Goal: Navigation & Orientation: Find specific page/section

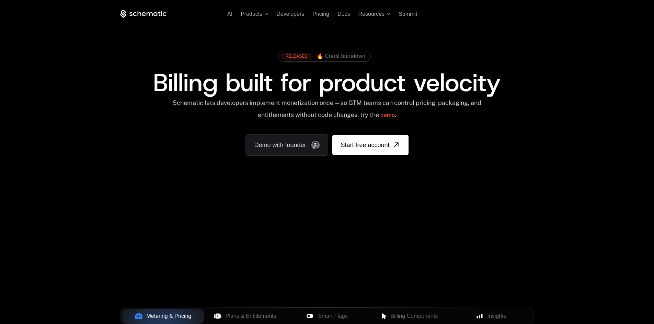
click at [491, 14] on link "Sign in" at bounding box center [485, 14] width 15 height 11
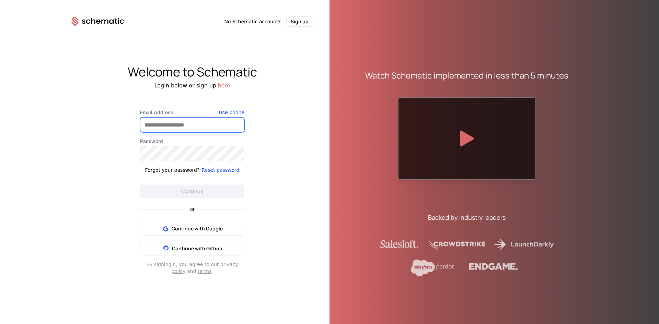
click at [211, 127] on input "Email Address" at bounding box center [192, 125] width 104 height 14
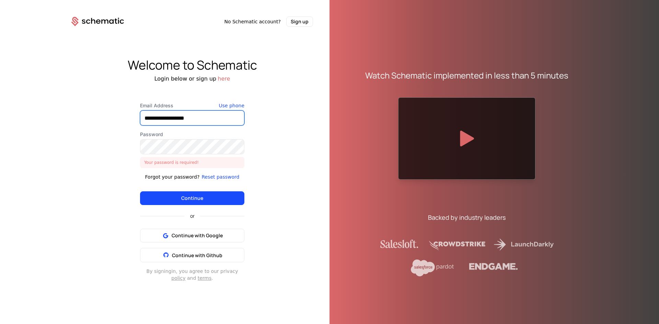
click at [196, 128] on div "**********" at bounding box center [192, 153] width 104 height 103
click at [200, 122] on input "**********" at bounding box center [192, 118] width 104 height 14
drag, startPoint x: 201, startPoint y: 119, endPoint x: 36, endPoint y: 99, distance: 166.3
click at [36, 99] on div "**********" at bounding box center [329, 162] width 659 height 324
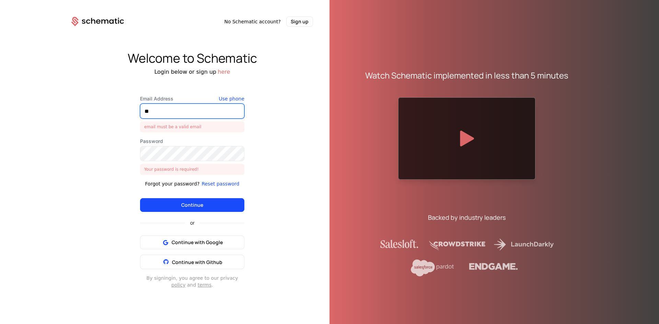
type input "**********"
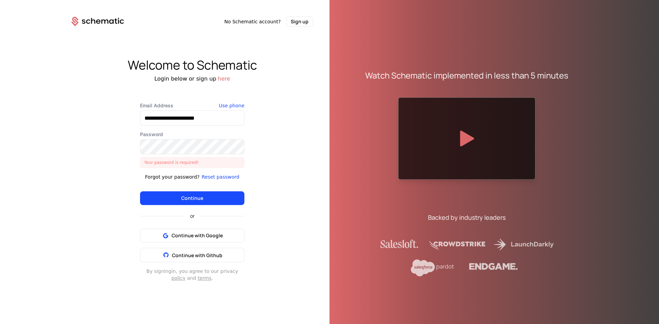
click at [172, 160] on div "Your password is required!" at bounding box center [192, 162] width 104 height 11
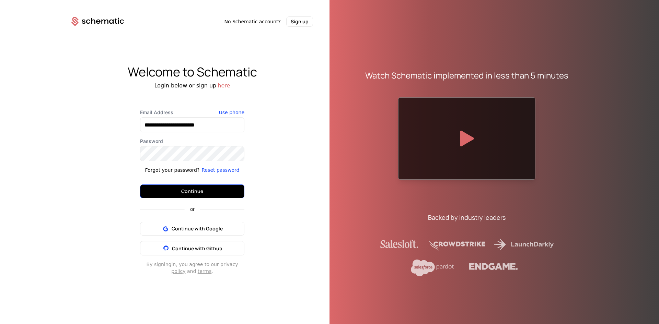
click at [178, 190] on button "Continue" at bounding box center [192, 192] width 104 height 14
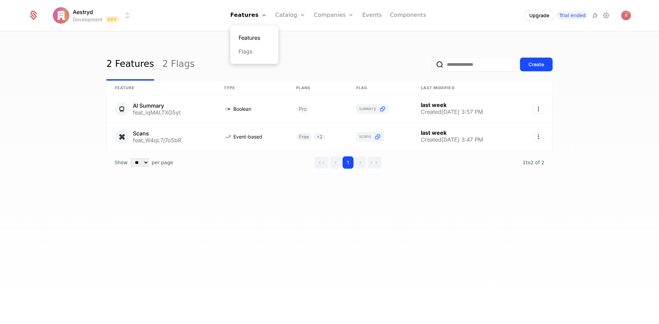
click at [258, 37] on link "Features" at bounding box center [255, 38] width 32 height 8
click at [259, 52] on link "Flags" at bounding box center [255, 51] width 32 height 8
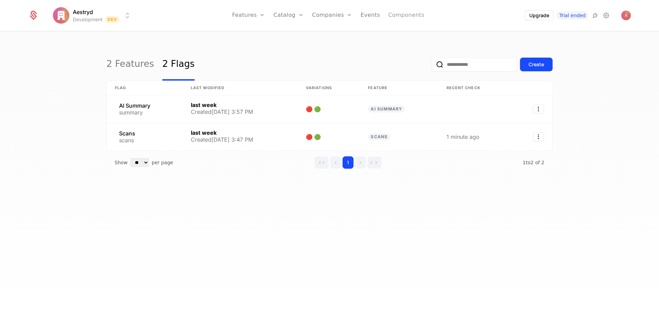
click at [401, 13] on link "Components" at bounding box center [406, 15] width 36 height 31
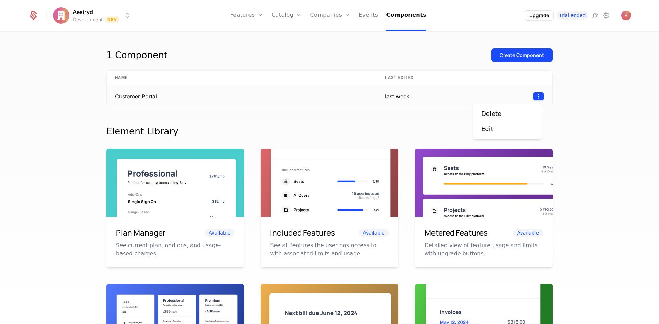
click at [532, 95] on html "Aestryd Development Dev Features Features Flags Catalog Plans Add Ons Credits C…" at bounding box center [329, 162] width 659 height 324
click at [488, 131] on div "Edit" at bounding box center [487, 129] width 12 height 10
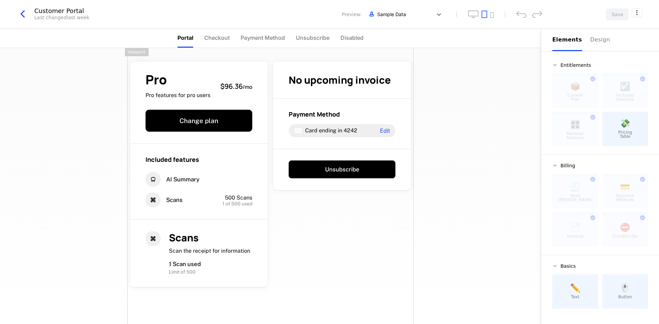
click at [27, 16] on icon "button" at bounding box center [22, 14] width 12 height 12
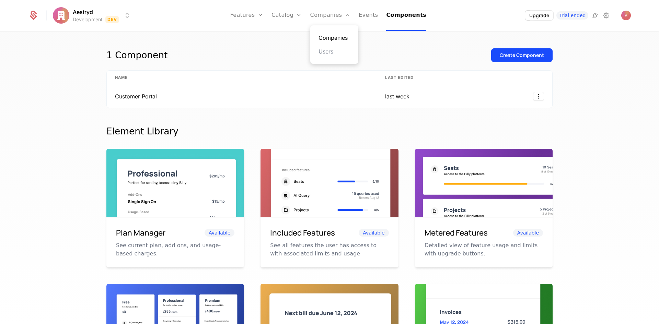
click at [332, 34] on link "Companies" at bounding box center [335, 38] width 32 height 8
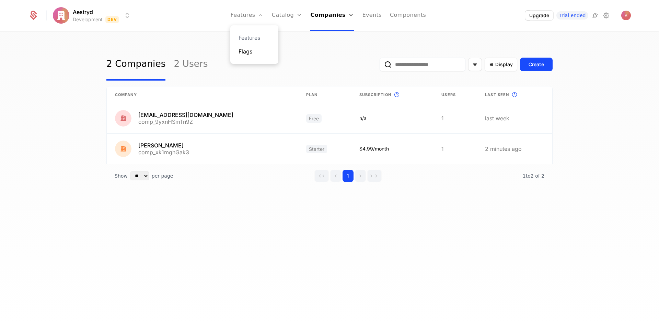
click at [259, 49] on link "Flags" at bounding box center [255, 51] width 32 height 8
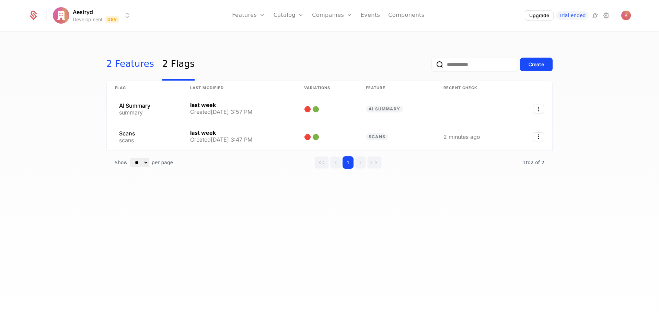
click at [127, 65] on link "2 Features" at bounding box center [130, 64] width 48 height 32
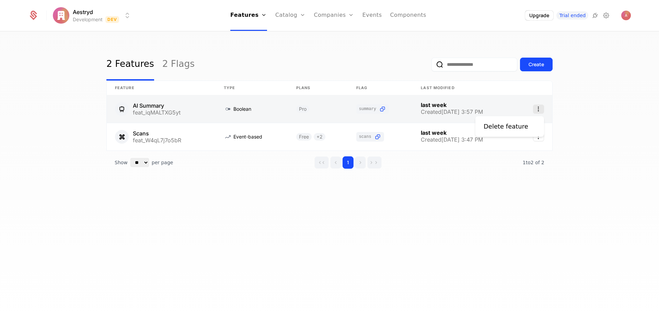
click at [537, 108] on icon "Select action" at bounding box center [538, 109] width 11 height 9
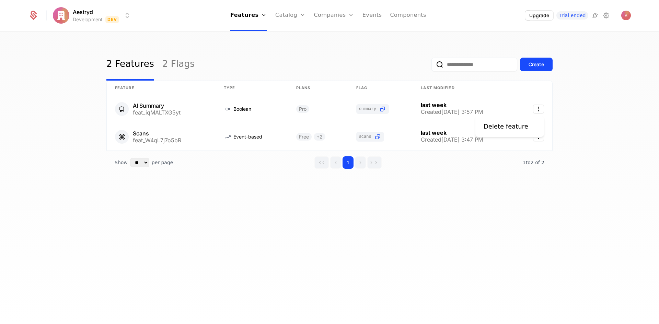
click at [448, 163] on html "Aestryd Development Dev Features Features Flags Catalog Plans Add Ons Credits C…" at bounding box center [329, 162] width 659 height 324
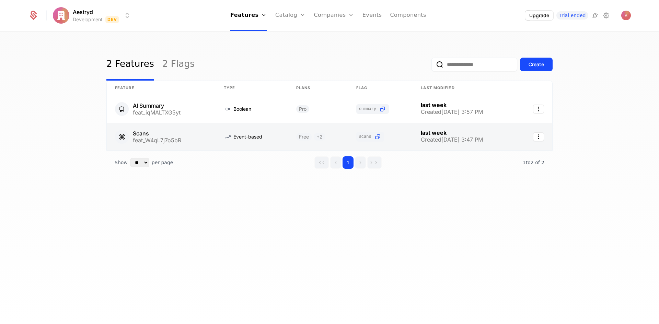
click at [398, 134] on link at bounding box center [380, 136] width 65 height 27
